Goal: Book appointment/travel/reservation

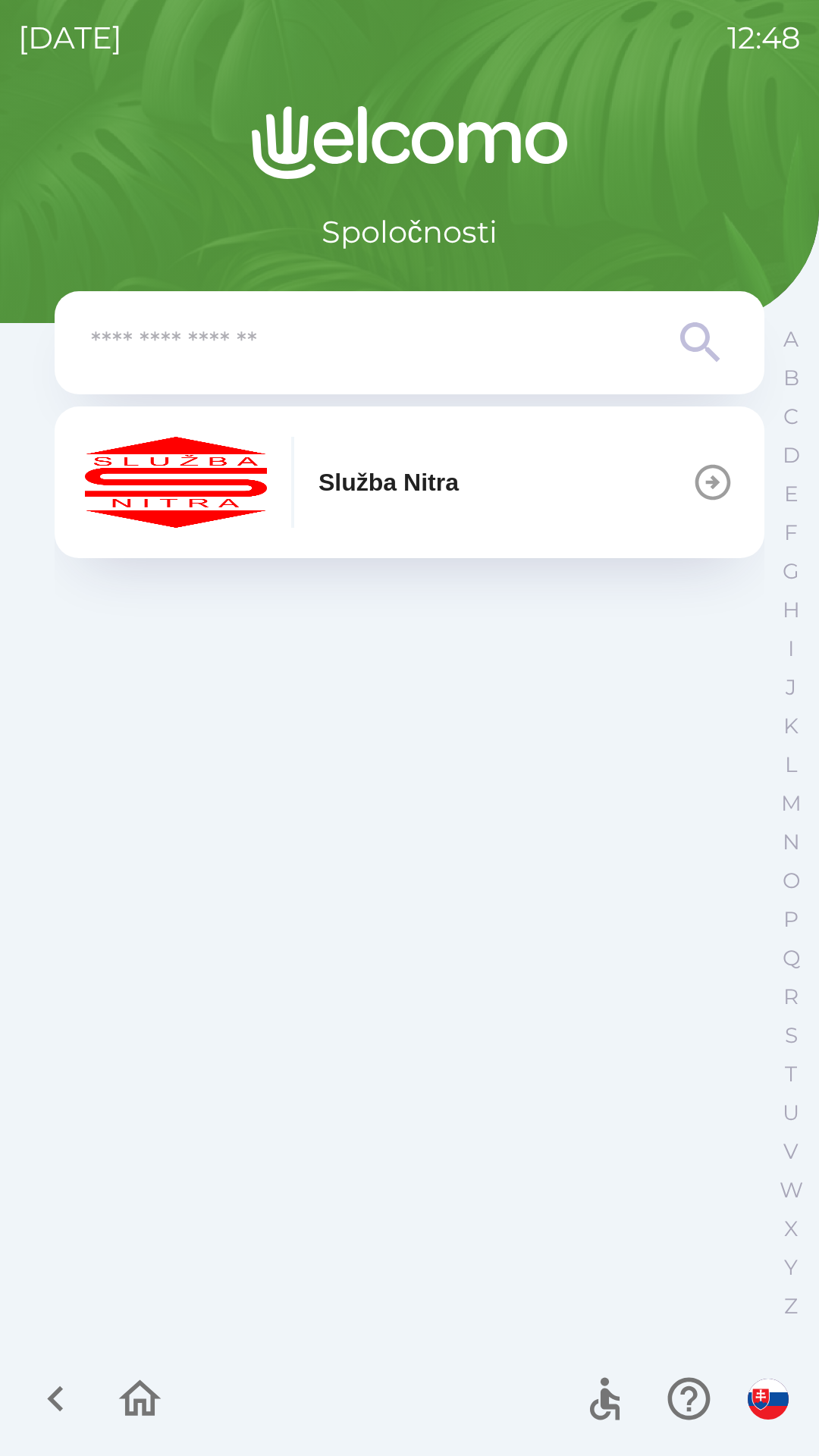
click at [296, 510] on div "Služba Nitra" at bounding box center [272, 482] width 374 height 91
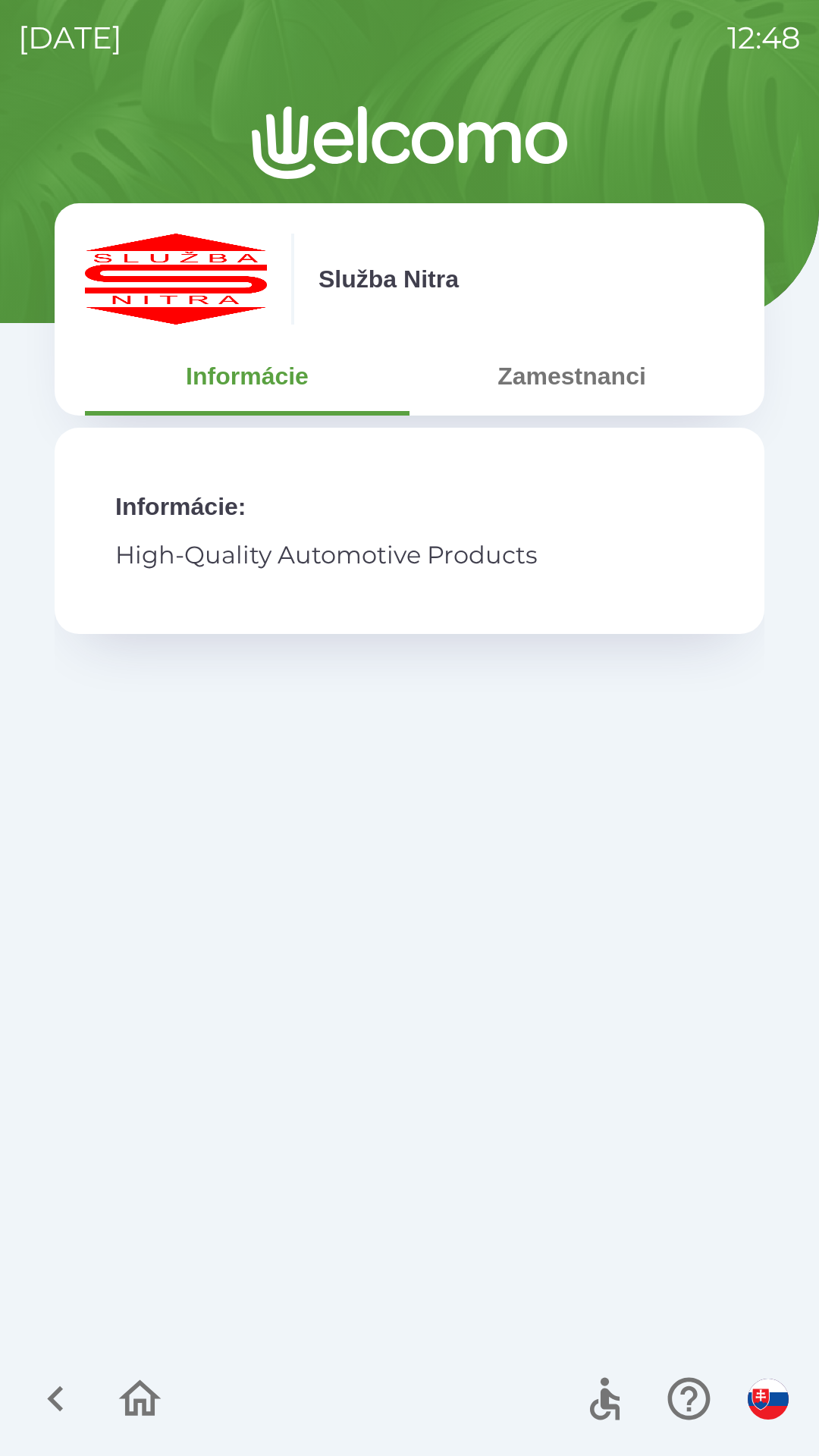
click at [45, 1380] on icon "button" at bounding box center [56, 1399] width 51 height 51
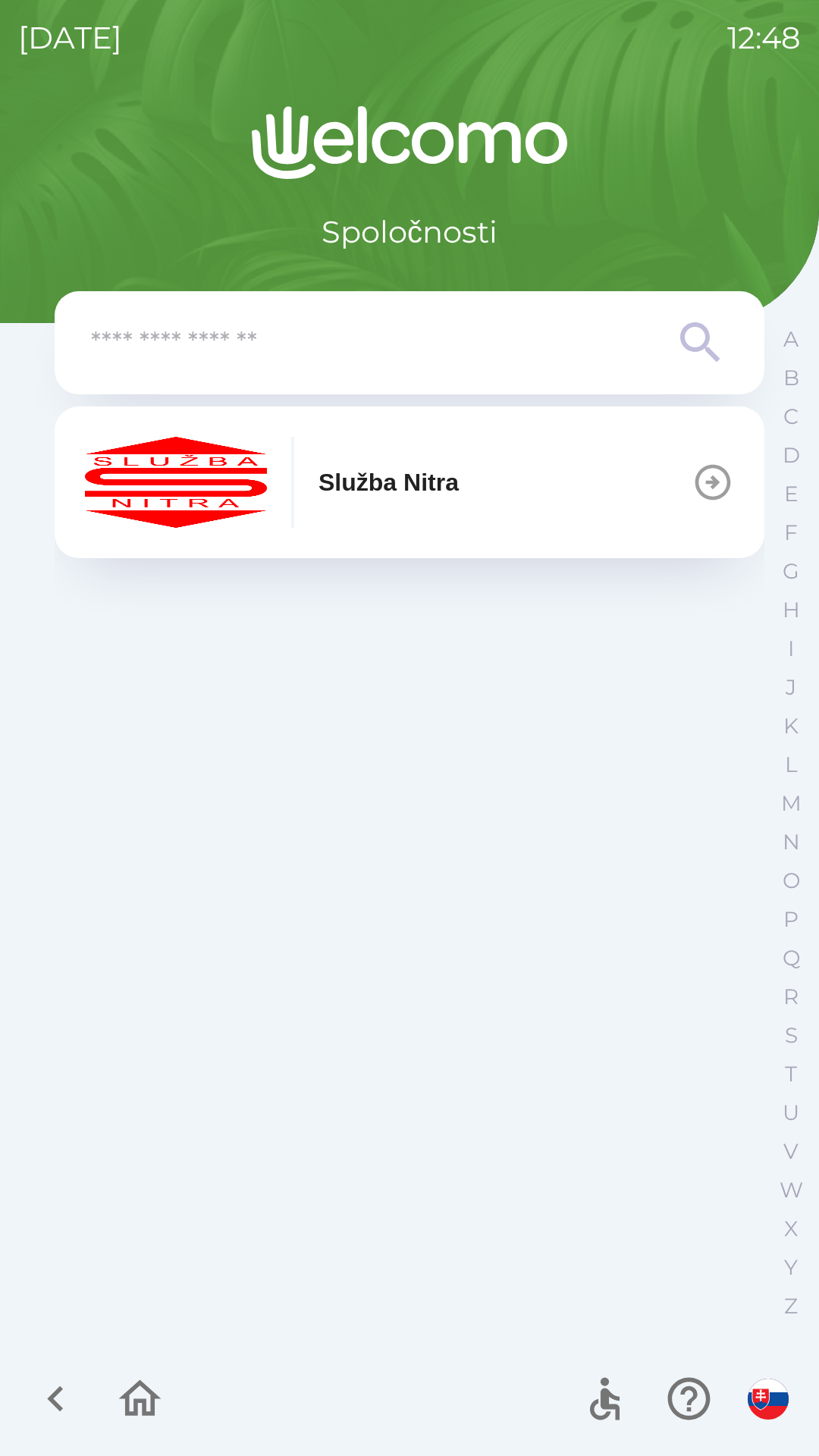
click at [42, 1411] on icon "button" at bounding box center [56, 1399] width 51 height 51
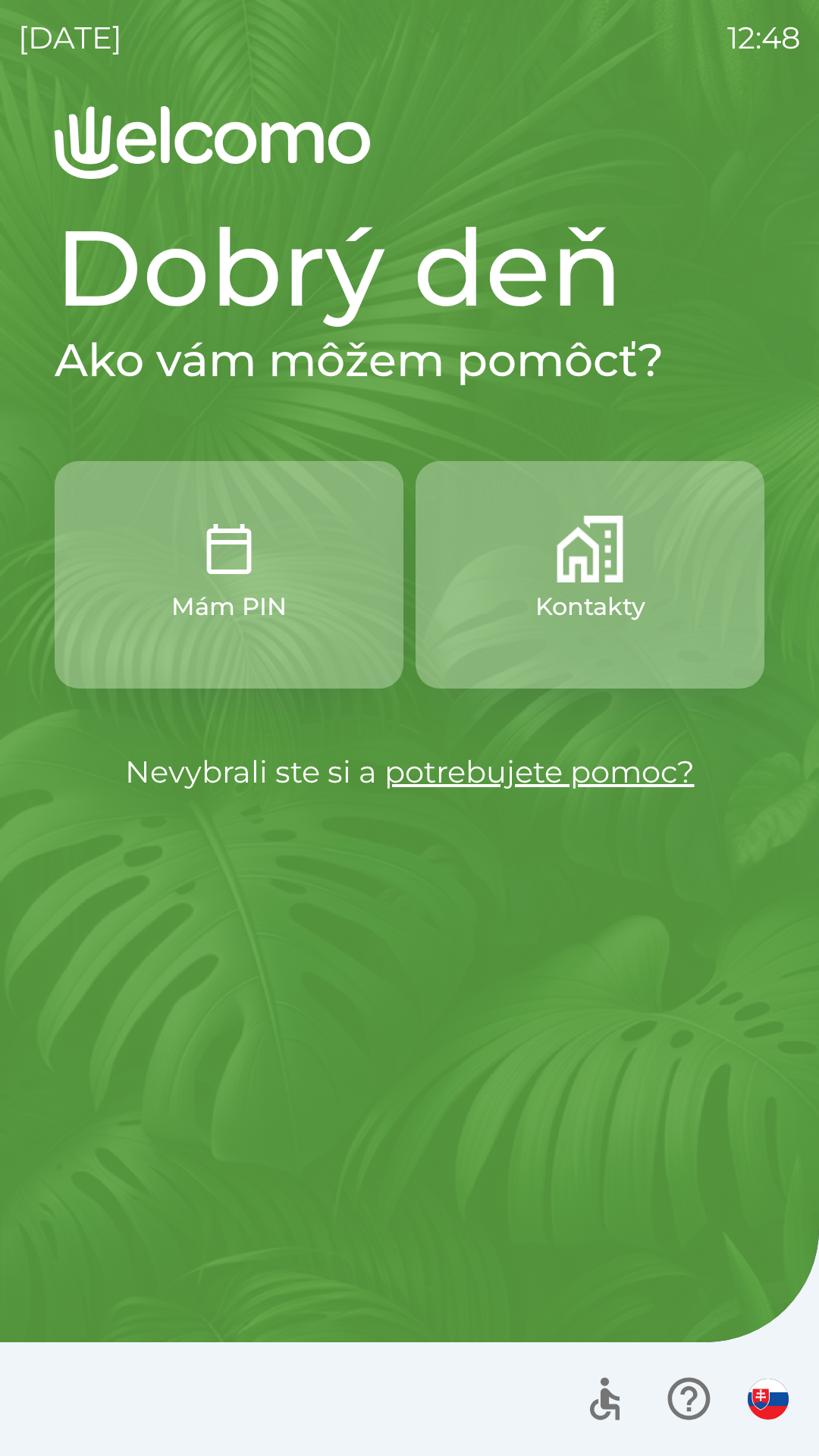
click at [587, 583] on button "Kontakty" at bounding box center [590, 575] width 349 height 228
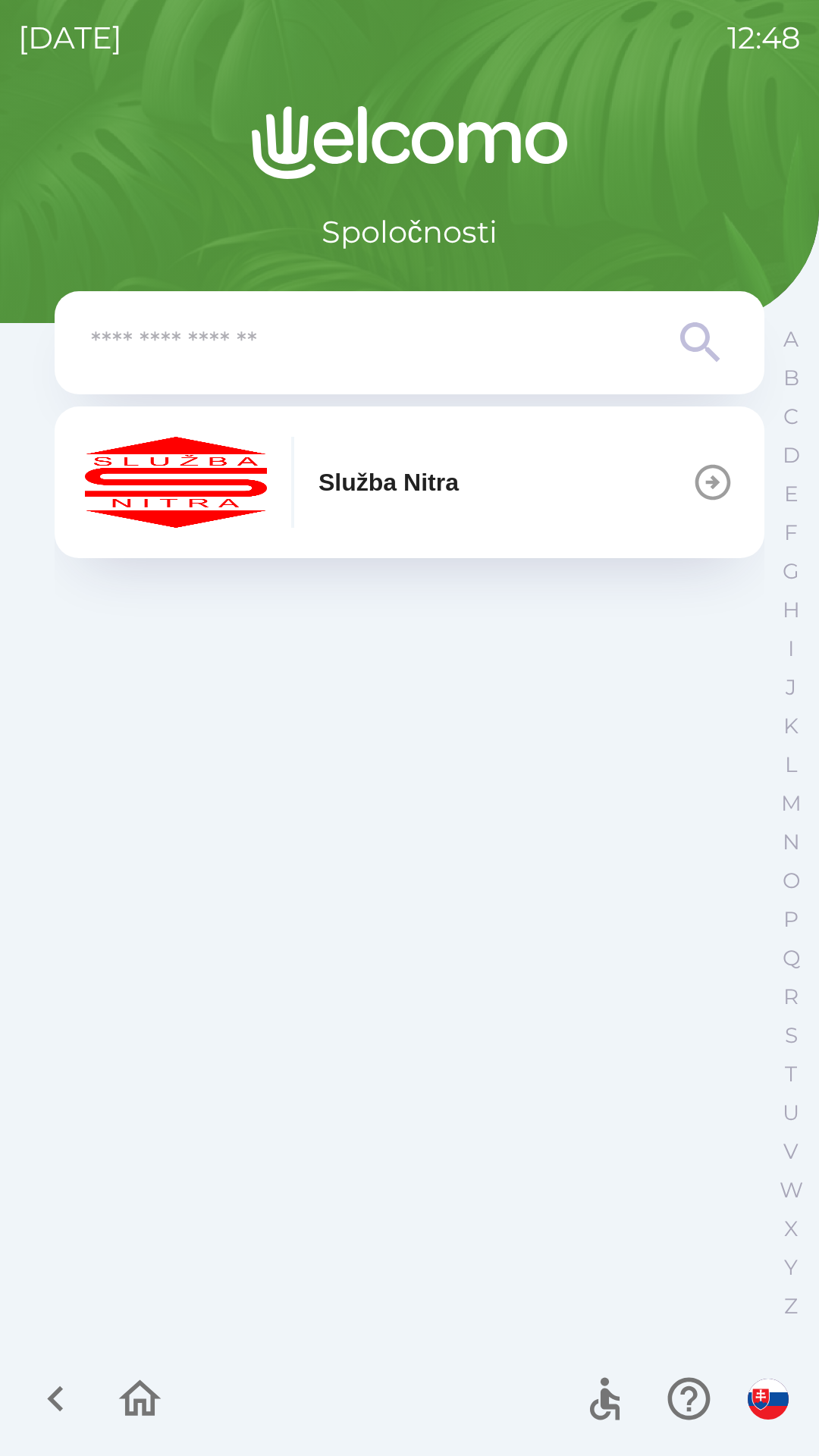
click at [416, 484] on p "Služba Nitra" at bounding box center [389, 482] width 141 height 36
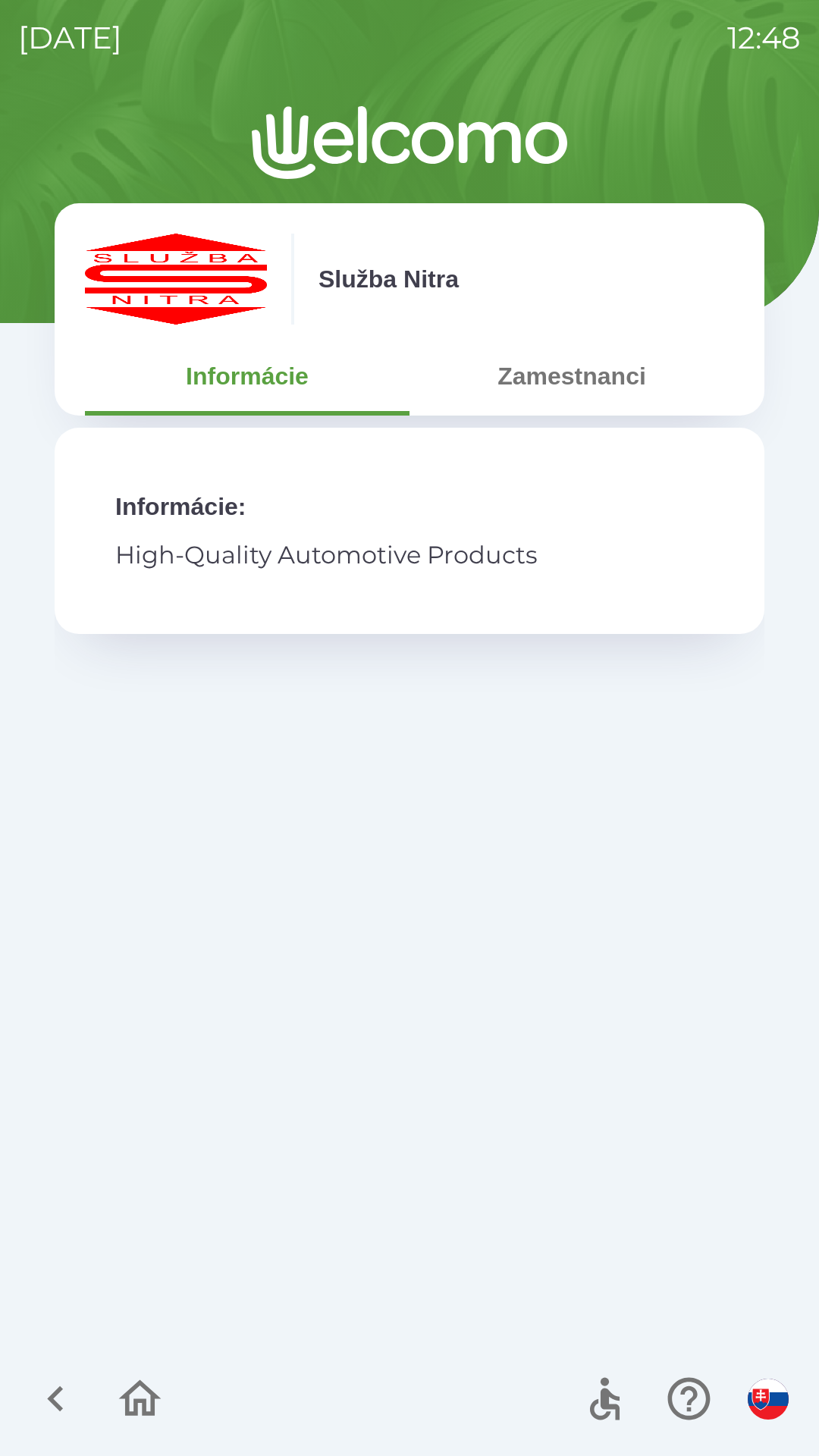
click at [526, 389] on button "Zamestnanci" at bounding box center [572, 376] width 324 height 55
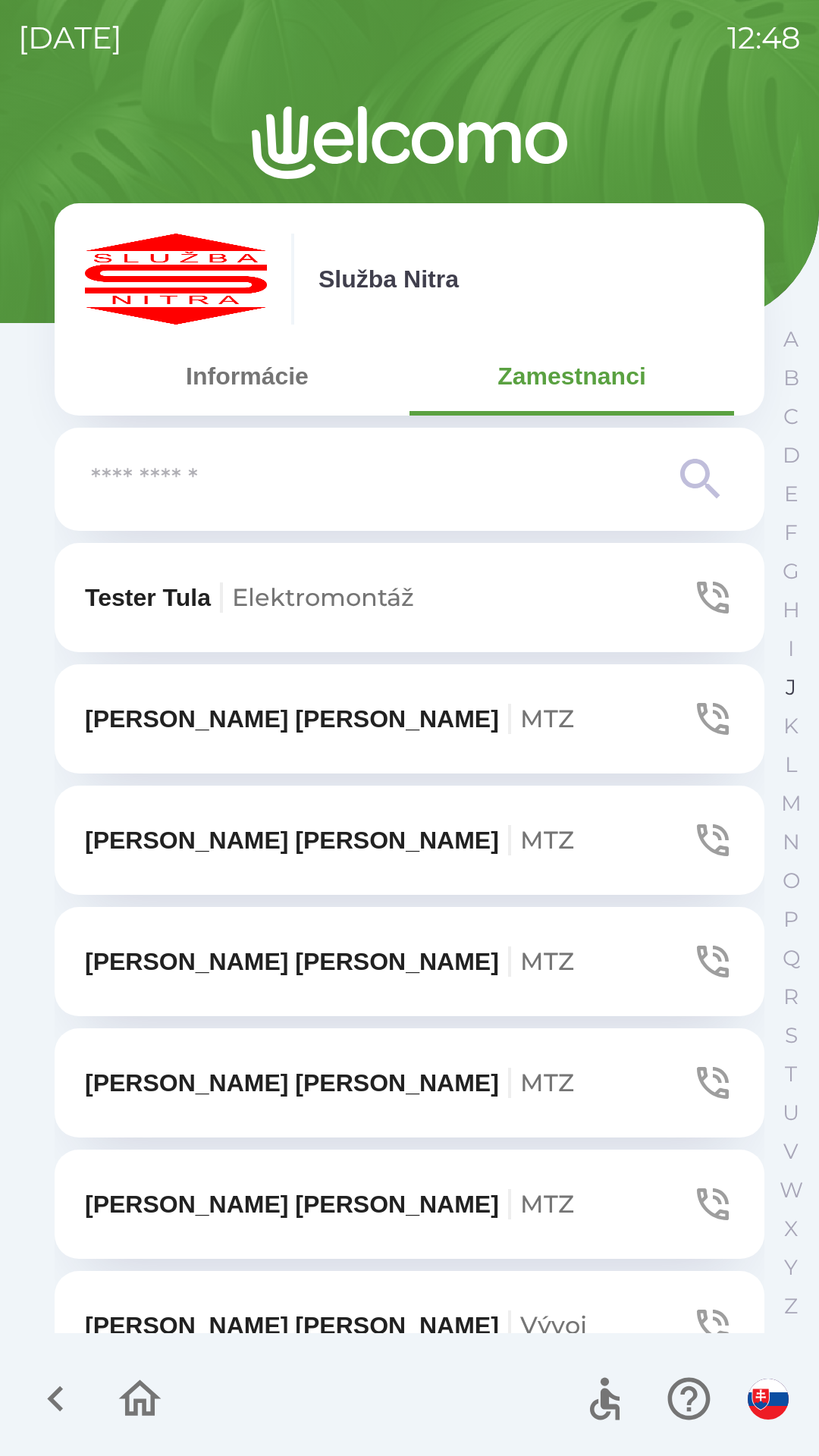
click at [795, 685] on p "J" at bounding box center [792, 688] width 11 height 27
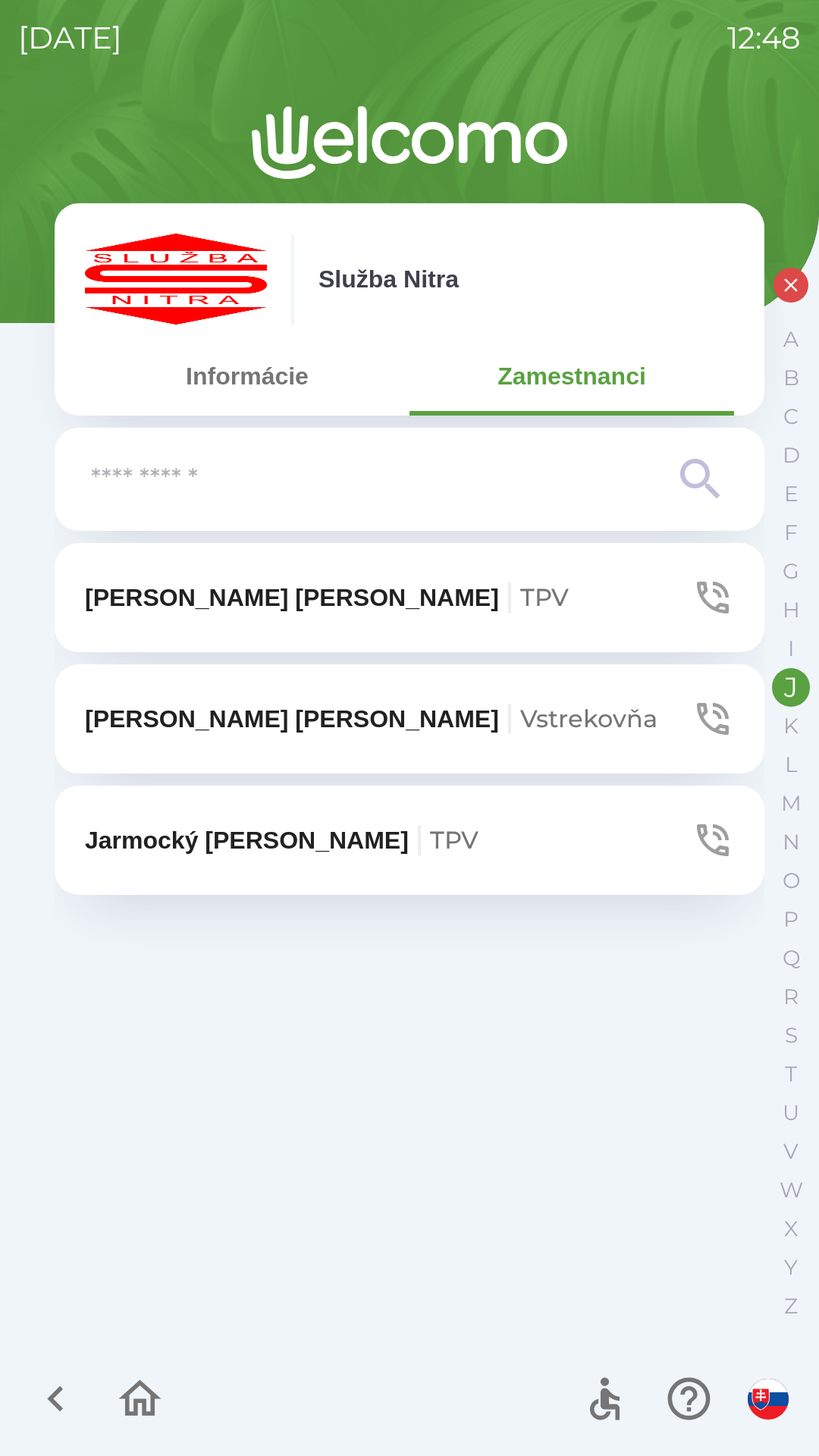
click at [716, 822] on icon "button" at bounding box center [713, 840] width 42 height 42
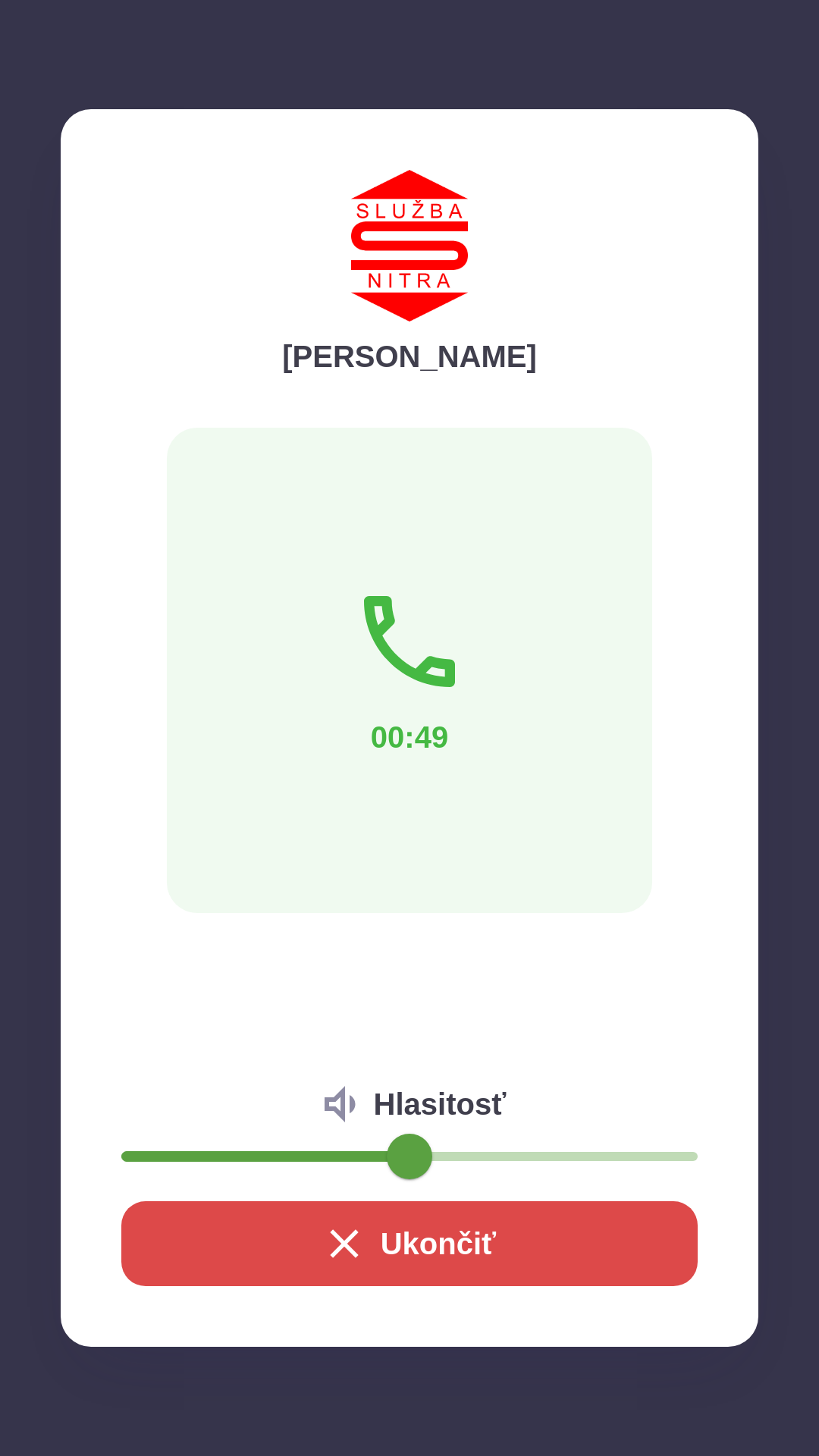
click at [471, 1238] on button "Ukončiť" at bounding box center [410, 1244] width 576 height 85
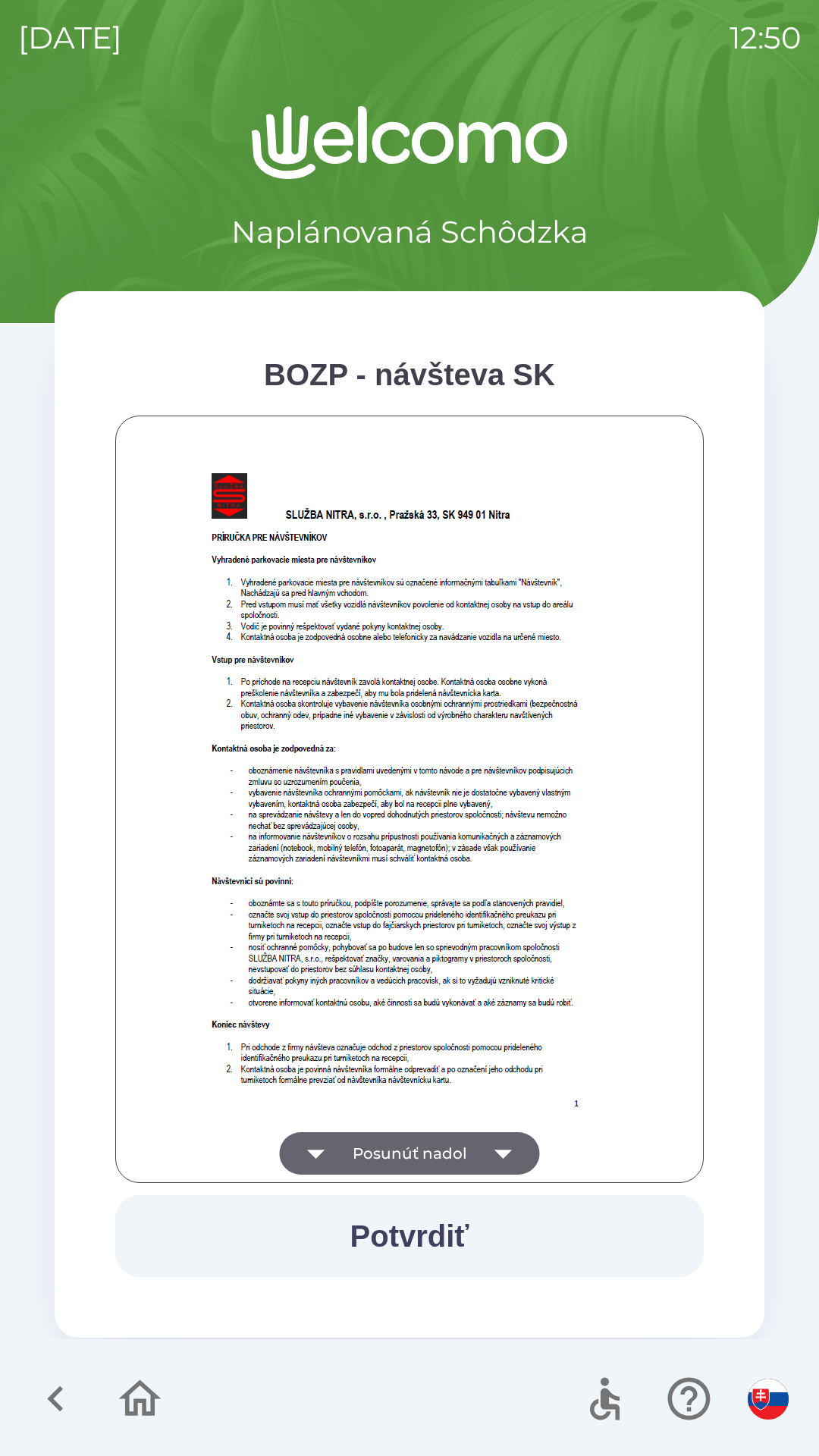
click at [503, 1158] on icon "button" at bounding box center [503, 1154] width 42 height 42
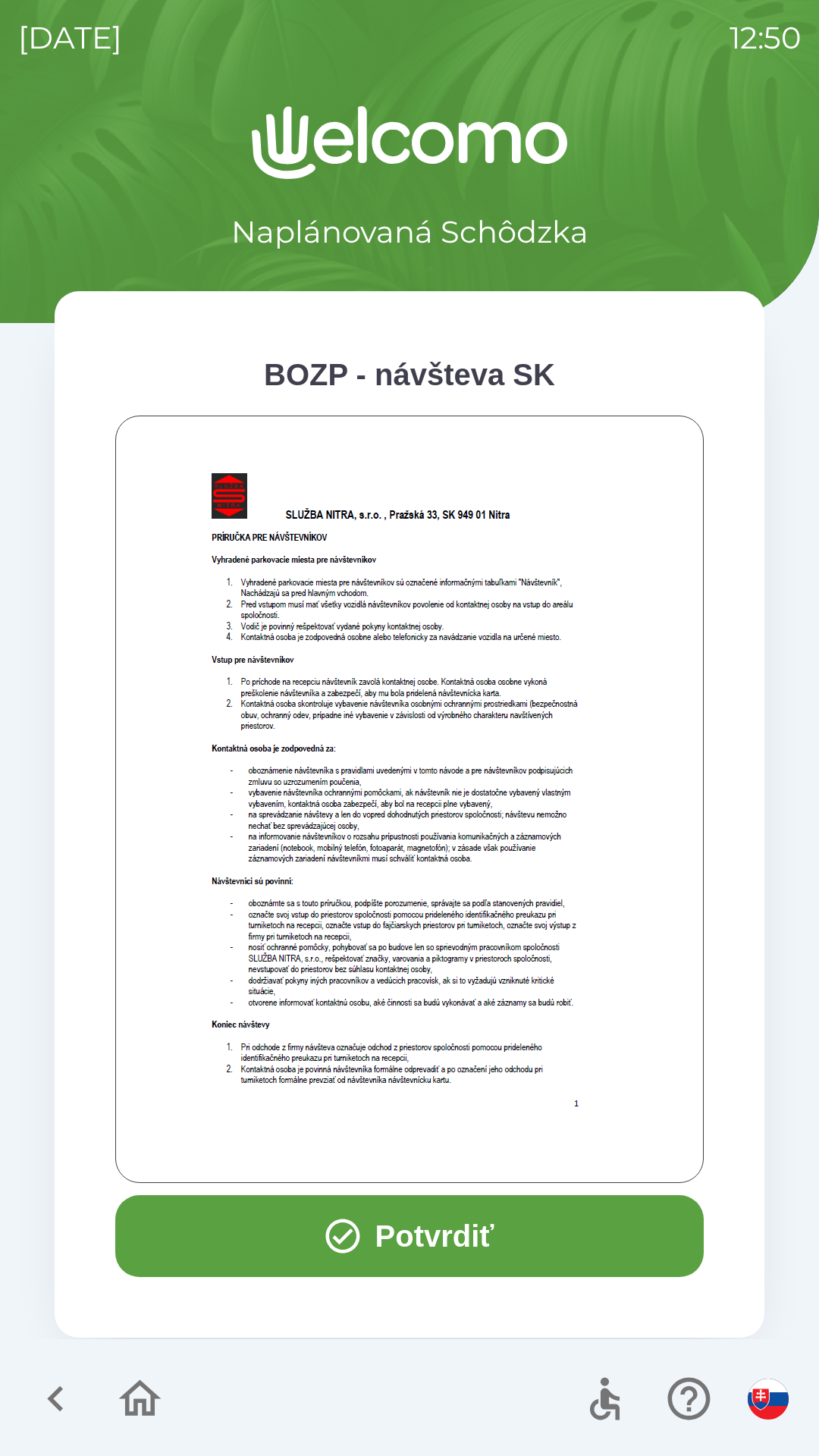
scroll to position [613, 0]
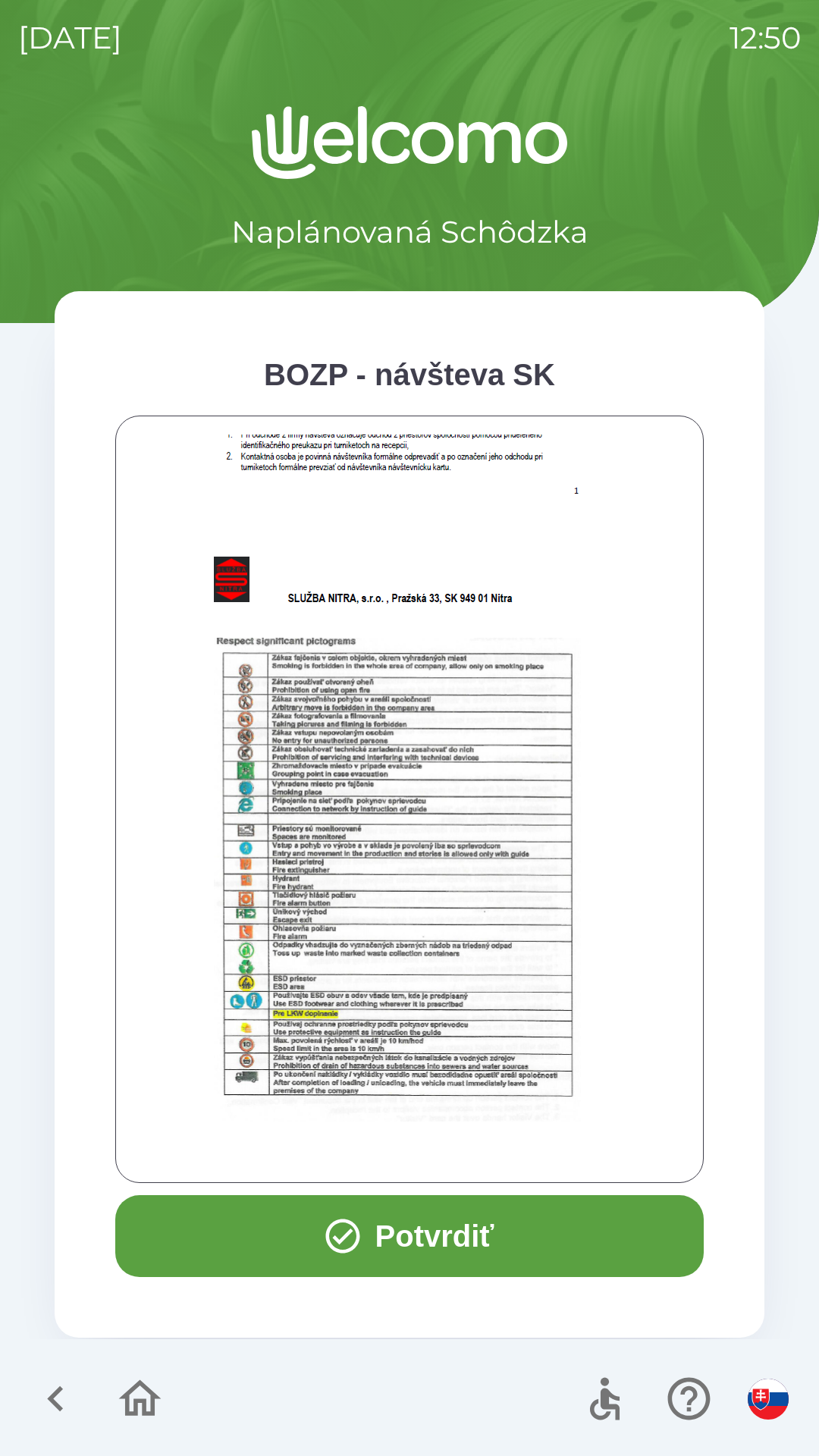
click at [501, 1146] on div at bounding box center [409, 799] width 550 height 730
click at [502, 1149] on div at bounding box center [409, 799] width 550 height 730
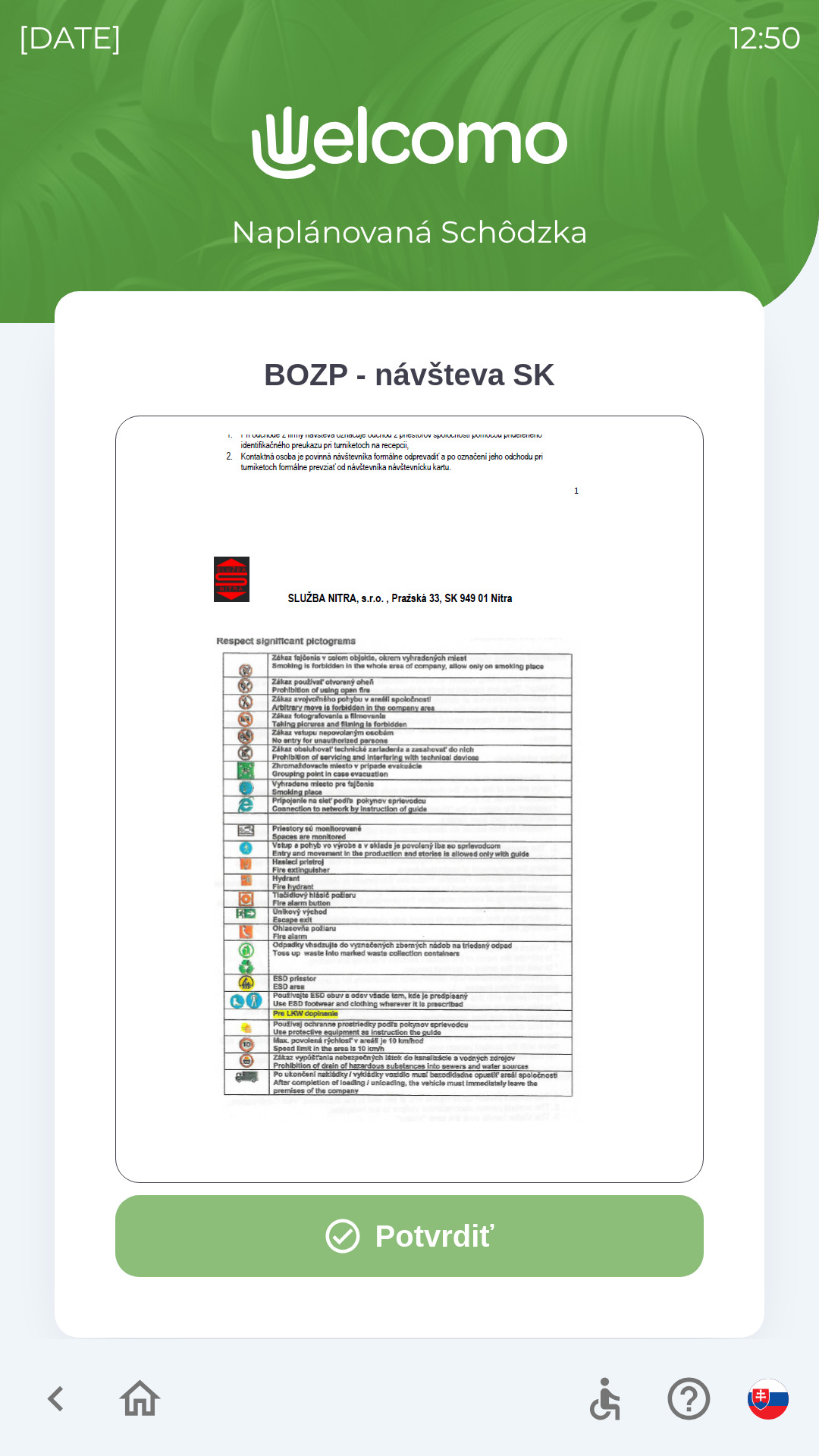
click at [464, 1220] on button "Potvrdiť" at bounding box center [410, 1236] width 589 height 82
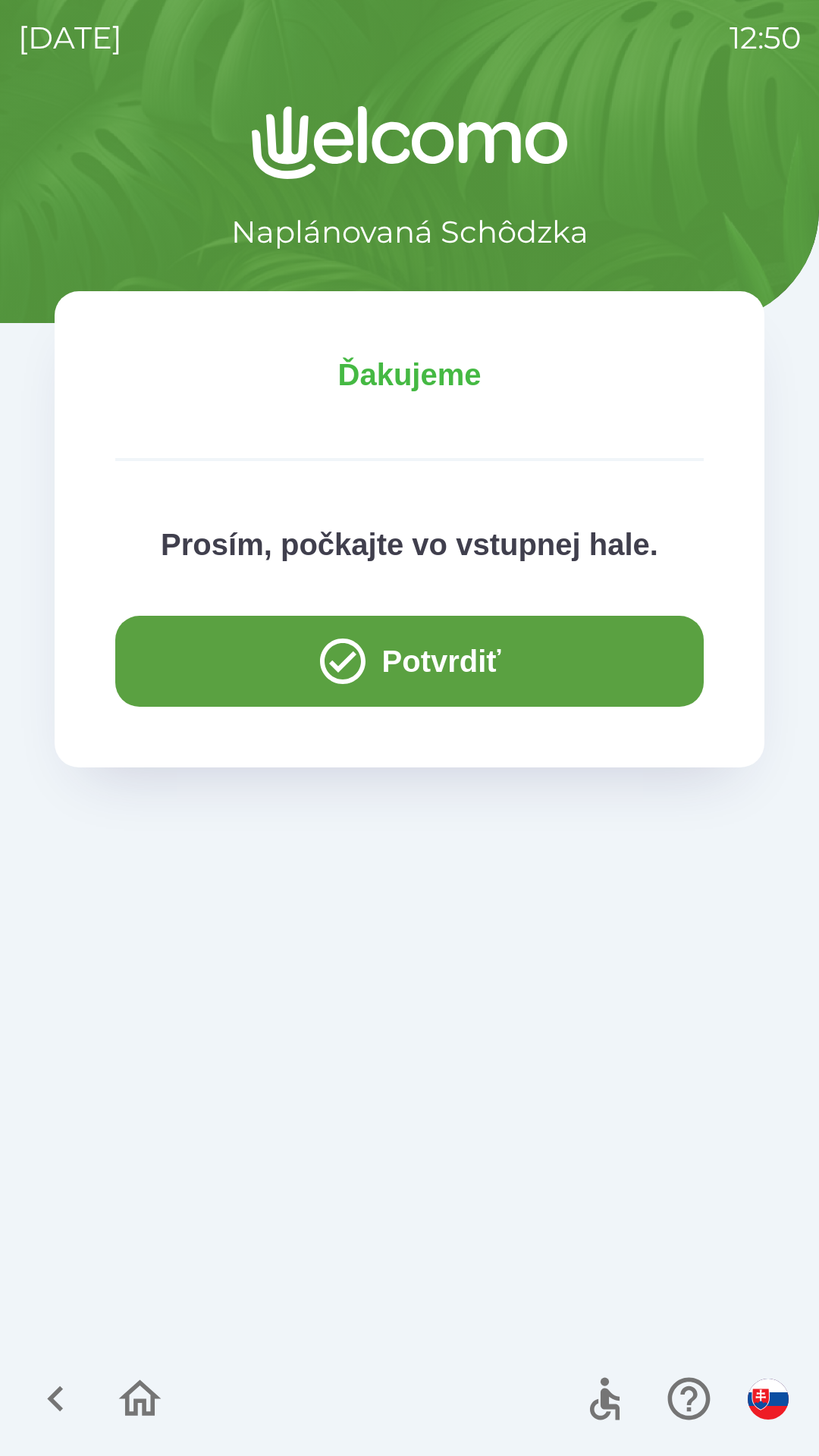
click at [479, 654] on button "Potvrdiť" at bounding box center [410, 661] width 589 height 91
